Goal: Obtain resource: Download file/media

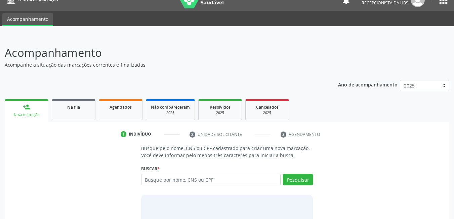
scroll to position [11, 0]
click at [124, 118] on link "Agendados" at bounding box center [121, 109] width 44 height 21
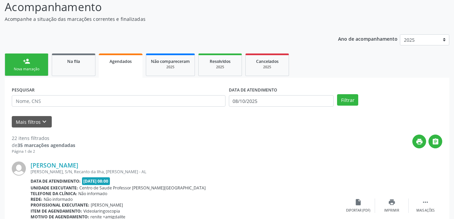
scroll to position [67, 0]
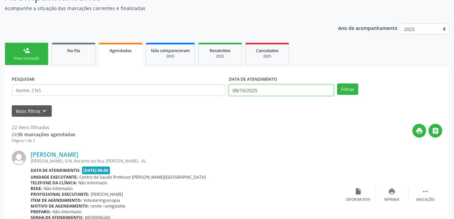
click at [257, 89] on input "08/10/2025" at bounding box center [281, 89] width 105 height 11
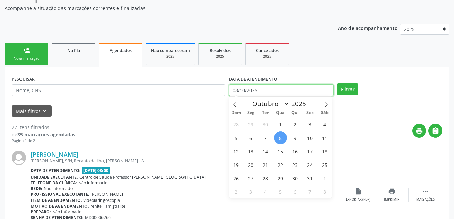
click at [275, 91] on input "08/10/2025" at bounding box center [281, 89] width 105 height 11
drag, startPoint x: 280, startPoint y: 138, endPoint x: 362, endPoint y: 117, distance: 84.2
click at [281, 139] on span "8" at bounding box center [280, 137] width 13 height 13
type input "08/10/2025"
click at [326, 106] on icon at bounding box center [326, 104] width 5 height 5
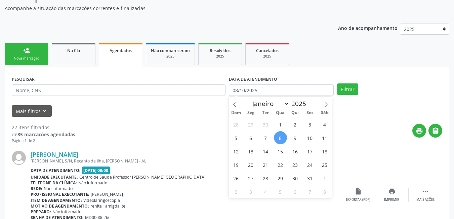
select select "10"
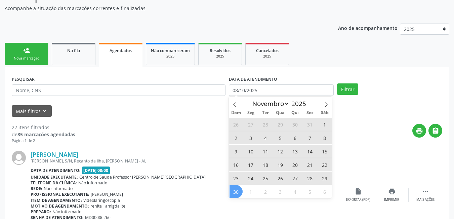
click at [235, 194] on span "30" at bounding box center [236, 191] width 13 height 13
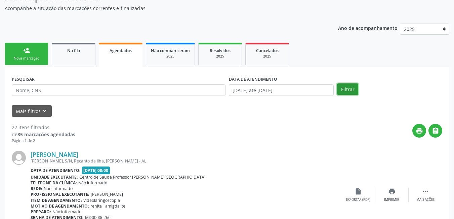
click at [339, 90] on button "Filtrar" at bounding box center [347, 88] width 21 height 11
click at [38, 56] on div "Nova marcação" at bounding box center [27, 58] width 34 height 5
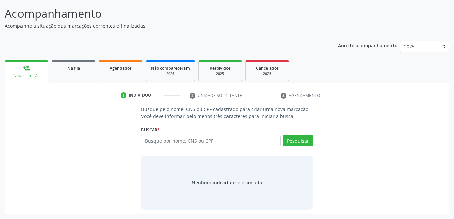
scroll to position [50, 0]
click at [171, 71] on div "Não compareceram" at bounding box center [170, 67] width 39 height 7
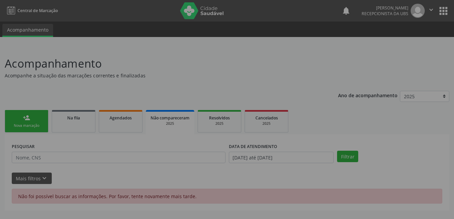
scroll to position [0, 0]
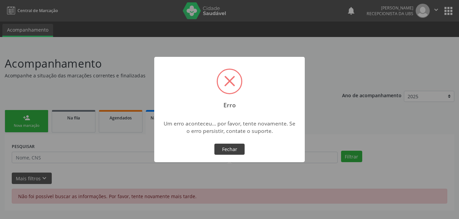
click at [230, 151] on button "Fechar" at bounding box center [229, 149] width 30 height 11
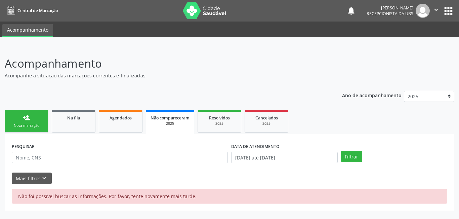
click at [42, 121] on link "person_add Nova marcação" at bounding box center [27, 121] width 44 height 23
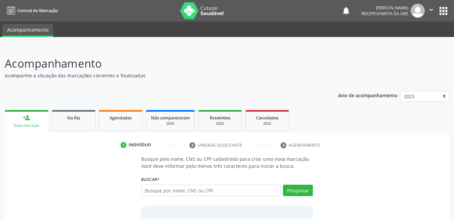
click at [204, 198] on div "Busque por nome, CNS ou CPF Nenhum resultado encontrado para: " " Digite nome, …" at bounding box center [227, 193] width 172 height 16
click at [206, 186] on input "text" at bounding box center [211, 190] width 140 height 11
click at [176, 188] on input "text" at bounding box center [211, 190] width 140 height 11
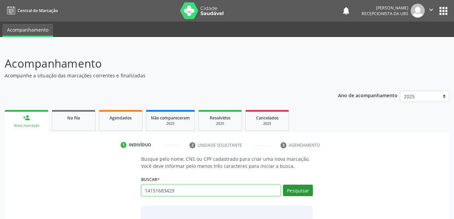
type input "14151683429"
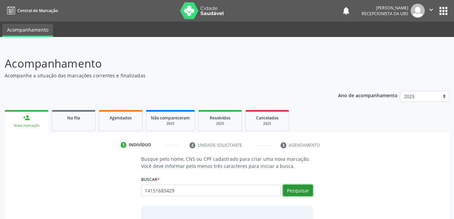
click at [296, 193] on button "Pesquisar" at bounding box center [298, 190] width 30 height 11
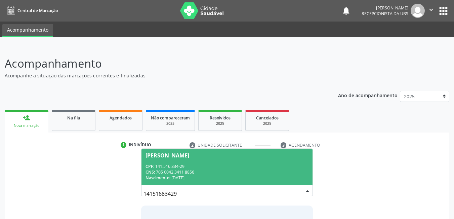
click at [223, 168] on div "CPF: 141.516.834-29" at bounding box center [227, 166] width 163 height 6
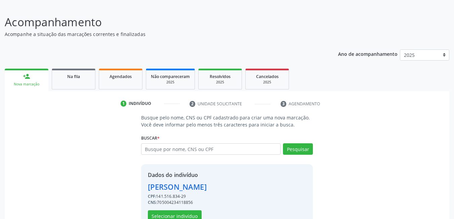
scroll to position [60, 0]
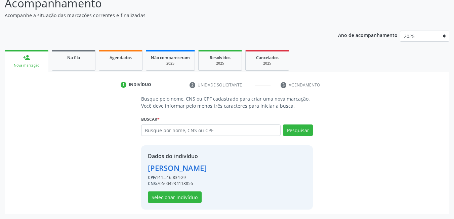
click at [183, 203] on div "Dados do indivíduo [PERSON_NAME] CPF: 141.516.834-29 CNS: 705004234118856 Selec…" at bounding box center [227, 177] width 172 height 64
click at [185, 202] on button "Selecionar indivíduo" at bounding box center [175, 196] width 54 height 11
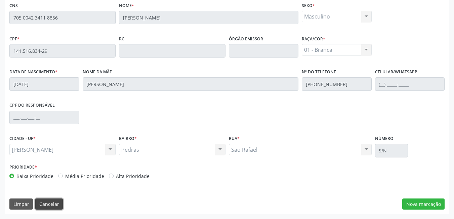
click at [53, 204] on button "Cancelar" at bounding box center [49, 203] width 28 height 11
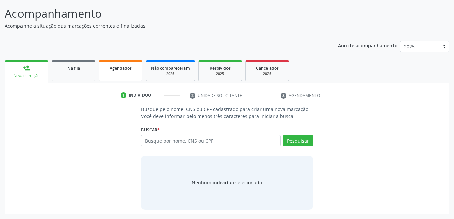
click at [122, 71] on link "Agendados" at bounding box center [121, 70] width 44 height 21
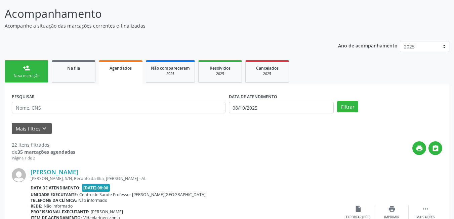
click at [37, 67] on link "person_add Nova marcação" at bounding box center [27, 71] width 44 height 23
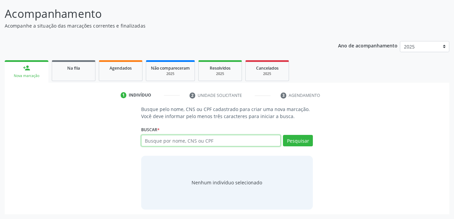
click at [221, 139] on input "text" at bounding box center [211, 140] width 140 height 11
type input "51481664000150"
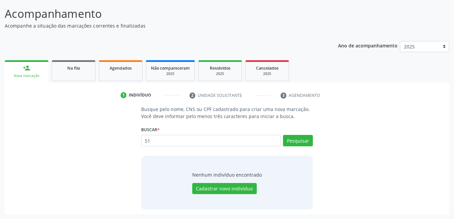
type input "5"
type input "12062005"
type input "1"
type input "[PERSON_NAME]"
type input "e"
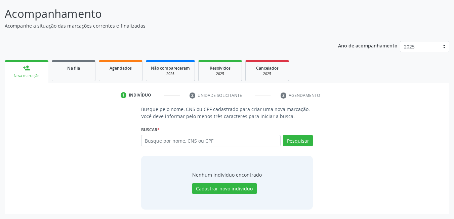
scroll to position [16, 0]
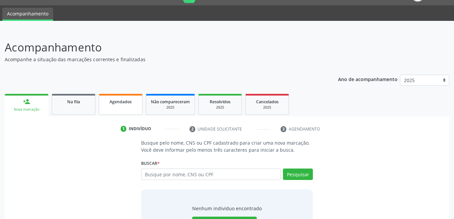
click at [111, 105] on link "Agendados" at bounding box center [121, 104] width 44 height 21
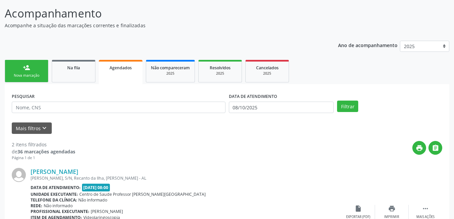
scroll to position [83, 0]
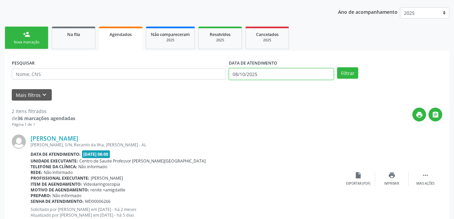
click at [274, 79] on body "Central de Marcação notifications [PERSON_NAME] Recepcionista da UBS  Configur…" at bounding box center [227, 26] width 454 height 219
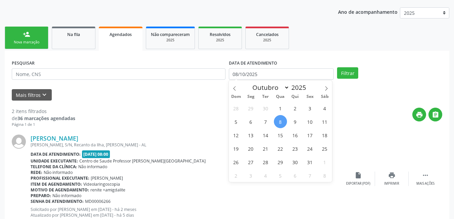
click at [274, 83] on select "Janeiro Fevereiro Março Abril Maio Junho Julho Agosto Setembro Outubro Novembro…" at bounding box center [269, 87] width 40 height 9
click at [252, 69] on input "08/10/2025" at bounding box center [281, 73] width 105 height 11
click at [266, 80] on div "Janeiro Fevereiro Março Abril Maio Junho Julho Agosto Setembro Outubro Novembro…" at bounding box center [281, 85] width 78 height 11
click at [282, 120] on span "8" at bounding box center [280, 121] width 13 height 13
click at [326, 94] on span "Sáb" at bounding box center [324, 96] width 15 height 4
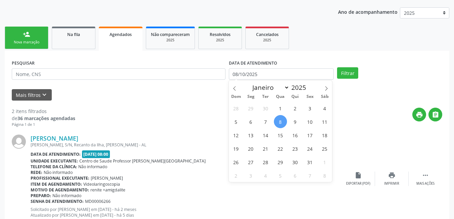
type input "08/10/2025"
click at [326, 85] on span at bounding box center [326, 85] width 11 height 11
select select "10"
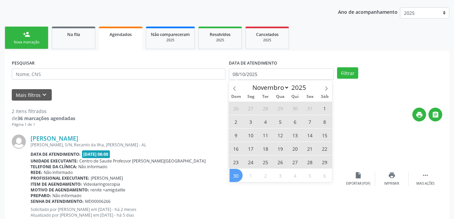
drag, startPoint x: 237, startPoint y: 176, endPoint x: 239, endPoint y: 170, distance: 6.3
click at [237, 175] on span "30" at bounding box center [236, 175] width 13 height 13
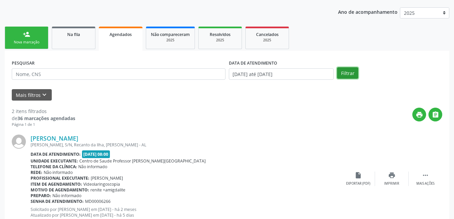
click at [350, 73] on button "Filtrar" at bounding box center [347, 72] width 21 height 11
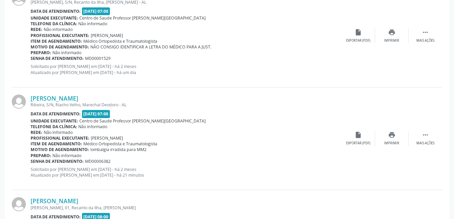
scroll to position [1092, 0]
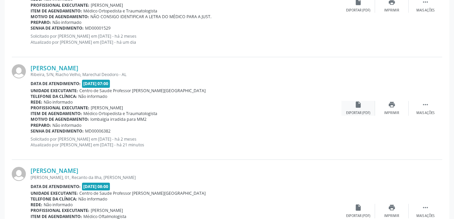
click at [360, 106] on icon "insert_drive_file" at bounding box center [358, 104] width 7 height 7
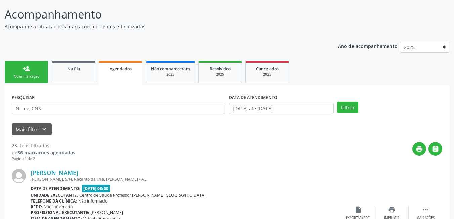
scroll to position [67, 0]
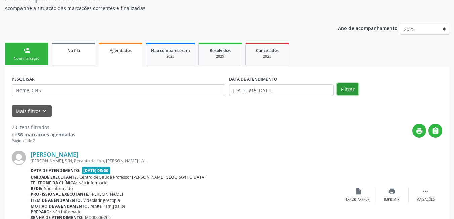
click at [341, 89] on button "Filtrar" at bounding box center [347, 88] width 21 height 11
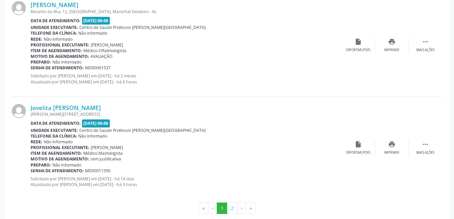
scroll to position [1577, 0]
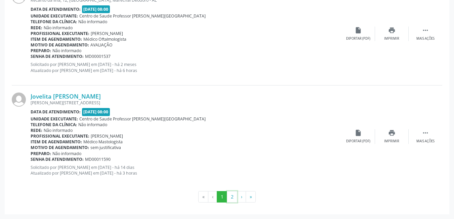
click at [233, 197] on button "2" at bounding box center [232, 196] width 10 height 11
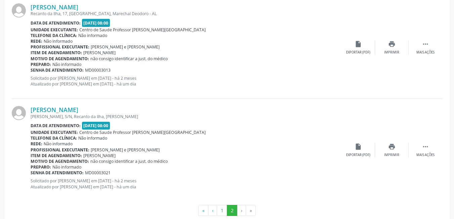
scroll to position [947, 0]
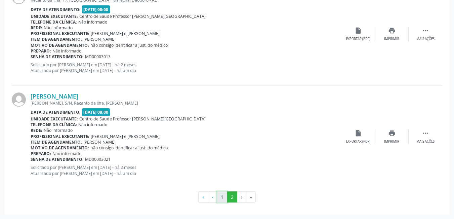
click at [223, 197] on button "1" at bounding box center [222, 196] width 10 height 11
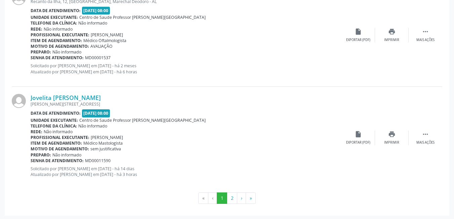
scroll to position [1577, 0]
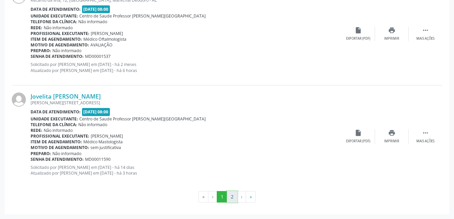
click at [230, 198] on button "2" at bounding box center [232, 196] width 10 height 11
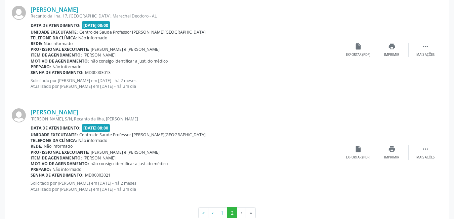
scroll to position [947, 0]
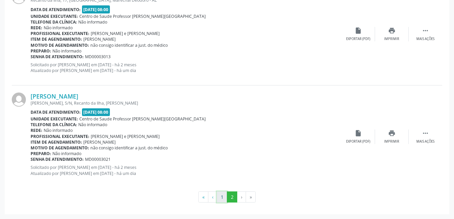
click at [223, 199] on button "1" at bounding box center [222, 196] width 10 height 11
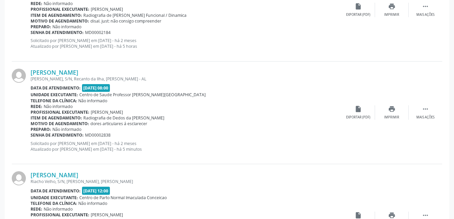
scroll to position [788, 0]
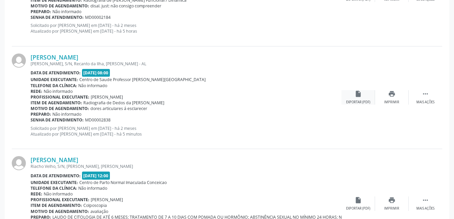
click at [359, 96] on icon "insert_drive_file" at bounding box center [358, 93] width 7 height 7
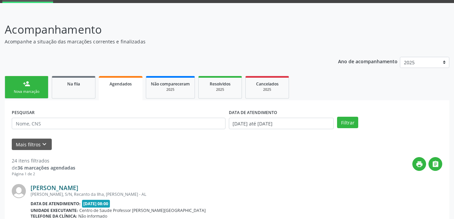
scroll to position [31, 0]
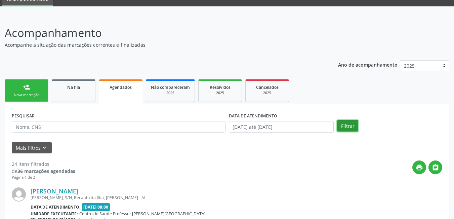
click at [353, 127] on button "Filtrar" at bounding box center [347, 125] width 21 height 11
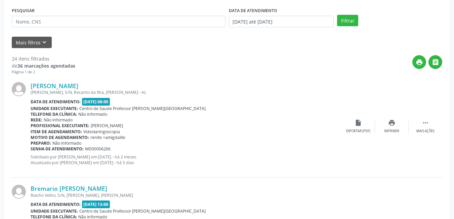
scroll to position [98, 0]
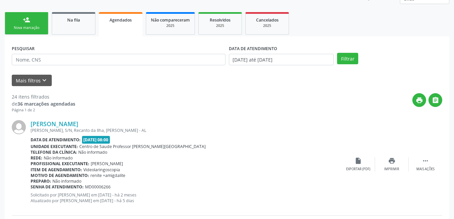
click at [358, 58] on div "Filtrar" at bounding box center [390, 58] width 109 height 11
click at [354, 61] on button "Filtrar" at bounding box center [347, 58] width 21 height 11
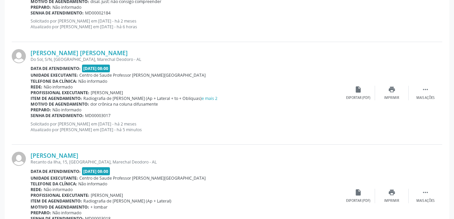
scroll to position [804, 0]
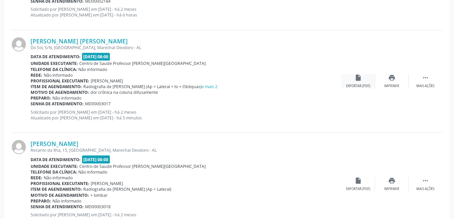
click at [363, 86] on div "Exportar (PDF)" at bounding box center [358, 86] width 24 height 5
click at [354, 78] on div "insert_drive_file Exportar (PDF)" at bounding box center [359, 81] width 34 height 14
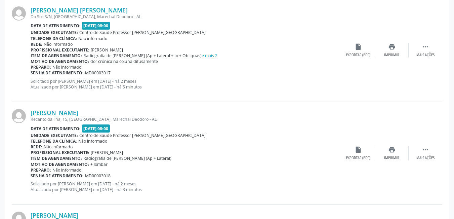
scroll to position [837, 0]
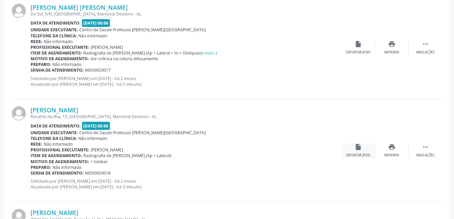
click at [356, 148] on icon "insert_drive_file" at bounding box center [358, 146] width 7 height 7
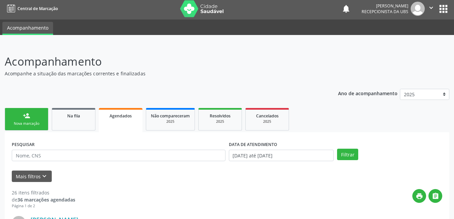
scroll to position [34, 0]
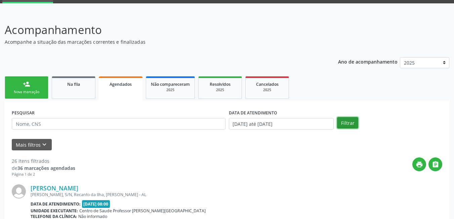
click at [352, 122] on button "Filtrar" at bounding box center [347, 122] width 21 height 11
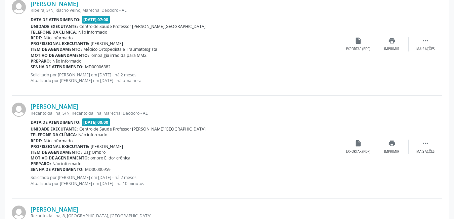
scroll to position [1510, 0]
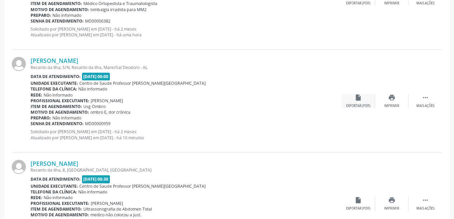
click at [354, 101] on div "insert_drive_file Exportar (PDF)" at bounding box center [359, 101] width 34 height 14
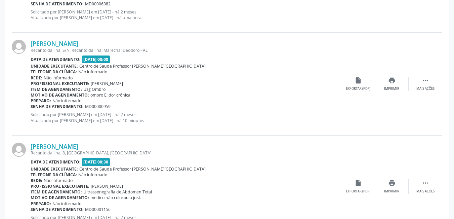
scroll to position [1577, 0]
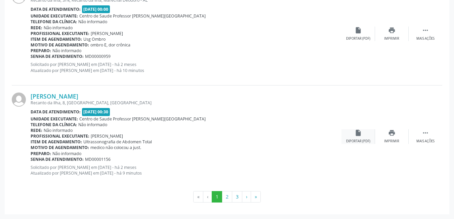
click at [364, 137] on div "insert_drive_file Exportar (PDF)" at bounding box center [359, 136] width 34 height 14
click at [228, 196] on button "2" at bounding box center [227, 196] width 10 height 11
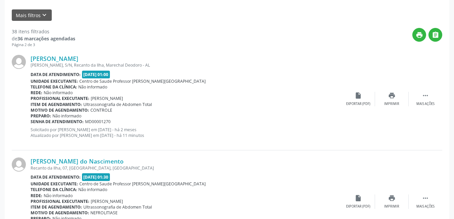
scroll to position [185, 0]
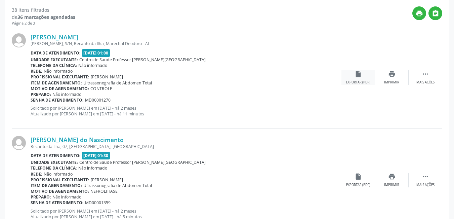
click at [356, 75] on icon "insert_drive_file" at bounding box center [358, 73] width 7 height 7
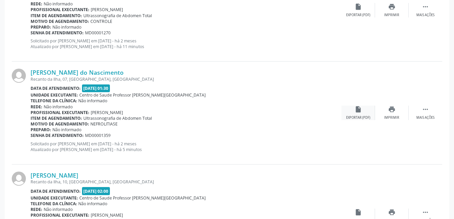
click at [350, 112] on div "insert_drive_file Exportar (PDF)" at bounding box center [359, 113] width 34 height 14
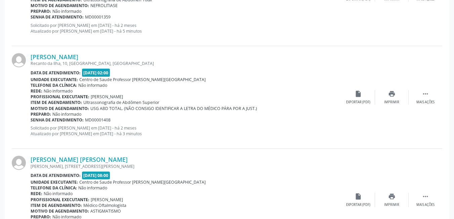
scroll to position [353, 0]
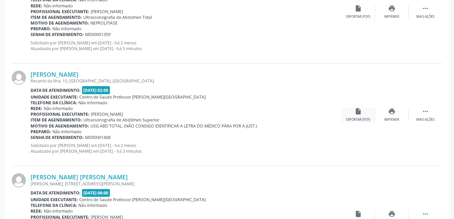
click at [353, 113] on div "insert_drive_file Exportar (PDF)" at bounding box center [359, 115] width 34 height 14
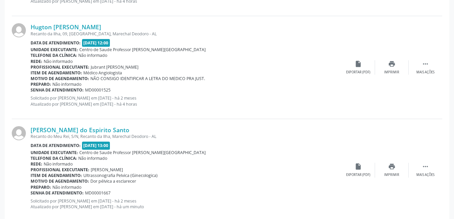
scroll to position [1563, 0]
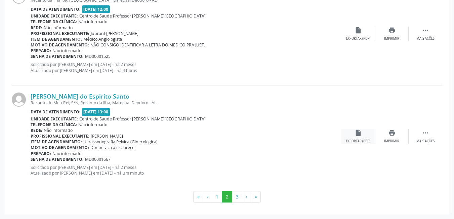
click at [355, 141] on div "Exportar (PDF)" at bounding box center [358, 141] width 24 height 5
click at [236, 196] on button "3" at bounding box center [237, 196] width 10 height 11
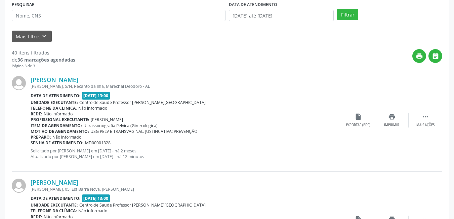
scroll to position [175, 0]
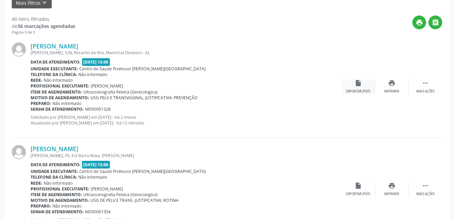
click at [362, 88] on div "insert_drive_file Exportar (PDF)" at bounding box center [359, 86] width 34 height 14
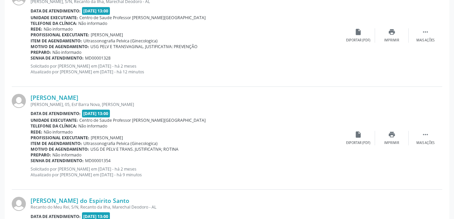
scroll to position [243, 0]
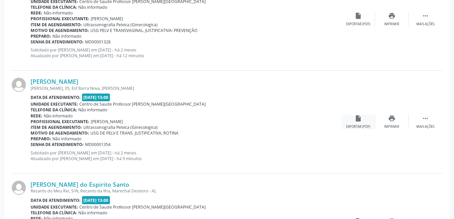
click at [356, 119] on icon "insert_drive_file" at bounding box center [358, 118] width 7 height 7
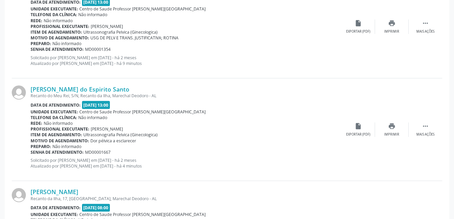
scroll to position [344, 0]
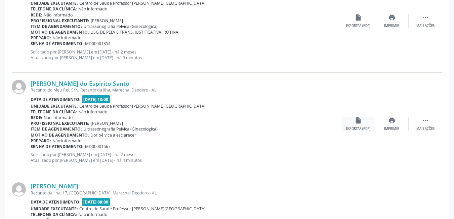
click at [352, 123] on div "insert_drive_file Exportar (PDF)" at bounding box center [359, 124] width 34 height 14
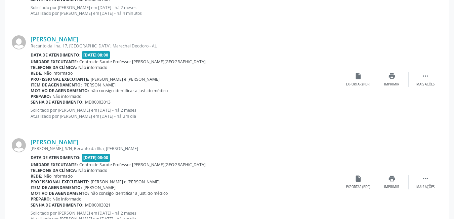
scroll to position [512, 0]
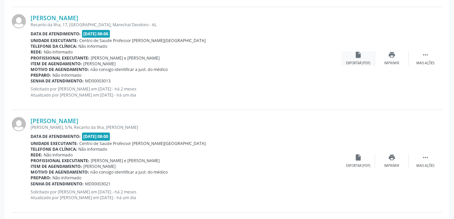
click at [351, 64] on div "Exportar (PDF)" at bounding box center [358, 63] width 24 height 5
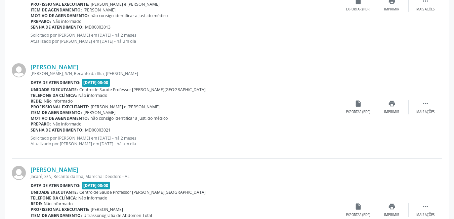
scroll to position [579, 0]
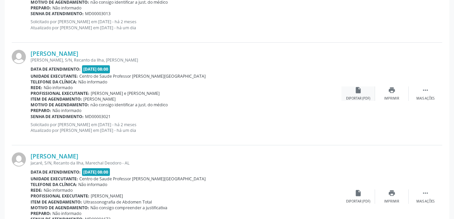
click at [354, 95] on div "insert_drive_file Exportar (PDF)" at bounding box center [359, 93] width 34 height 14
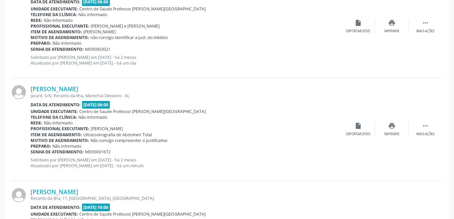
scroll to position [680, 0]
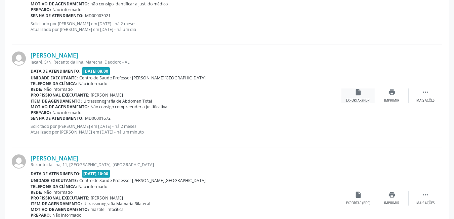
click at [352, 99] on div "Exportar (PDF)" at bounding box center [358, 100] width 24 height 5
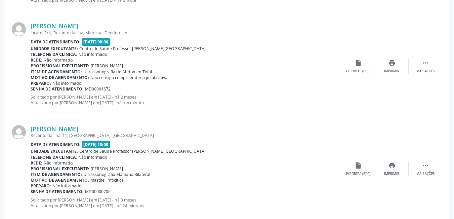
scroll to position [781, 0]
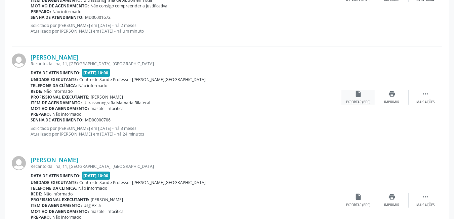
click at [363, 98] on div "insert_drive_file Exportar (PDF)" at bounding box center [359, 97] width 34 height 14
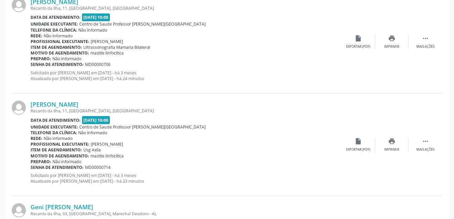
scroll to position [848, 0]
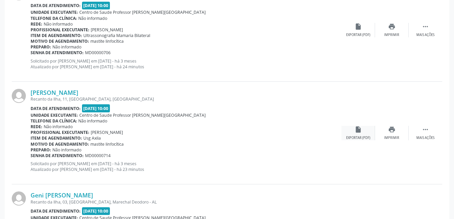
click at [348, 130] on div "insert_drive_file Exportar (PDF)" at bounding box center [359, 133] width 34 height 14
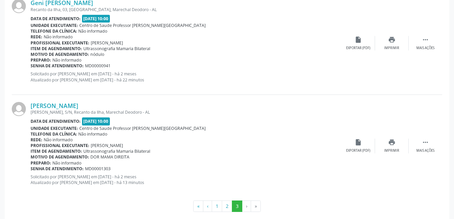
scroll to position [1050, 0]
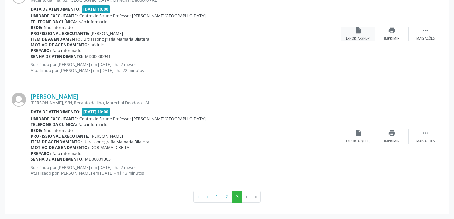
click at [355, 37] on div "Exportar (PDF)" at bounding box center [358, 38] width 24 height 5
click at [350, 136] on div "insert_drive_file Exportar (PDF)" at bounding box center [359, 136] width 34 height 14
click at [229, 198] on button "2" at bounding box center [227, 196] width 10 height 11
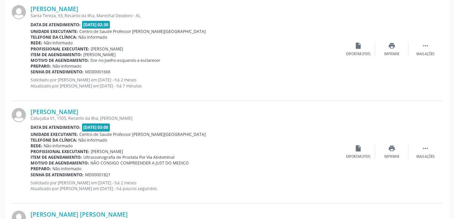
scroll to position [554, 0]
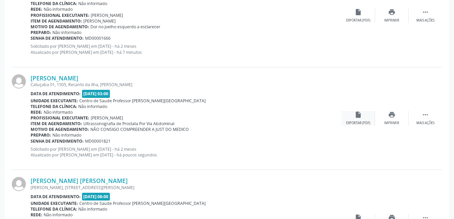
click at [358, 116] on icon "insert_drive_file" at bounding box center [358, 114] width 7 height 7
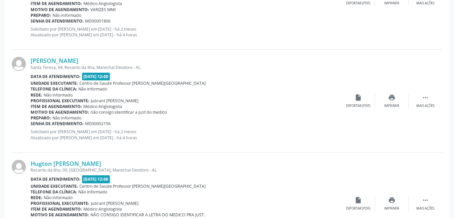
scroll to position [1563, 0]
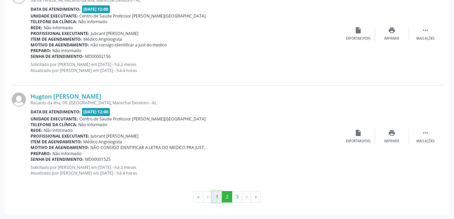
click at [218, 196] on button "1" at bounding box center [217, 196] width 10 height 11
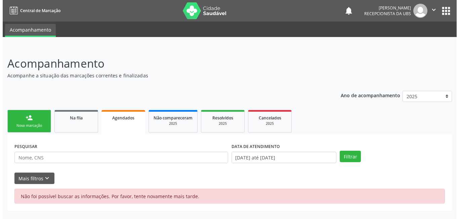
scroll to position [0, 0]
